Goal: Find specific page/section: Find specific page/section

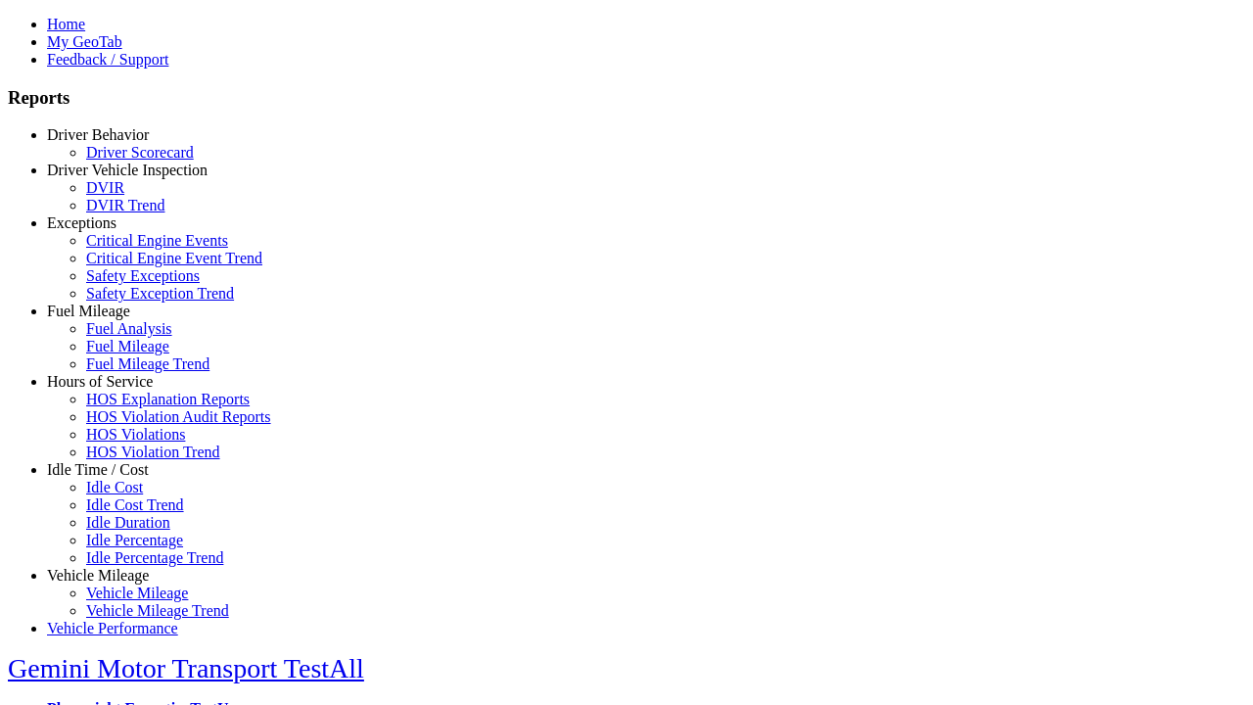
click at [113, 478] on link "Idle Time / Cost" at bounding box center [98, 469] width 102 height 17
click at [127, 531] on link "Idle Percentage" at bounding box center [134, 539] width 97 height 17
type input "*********"
